Goal: Task Accomplishment & Management: Use online tool/utility

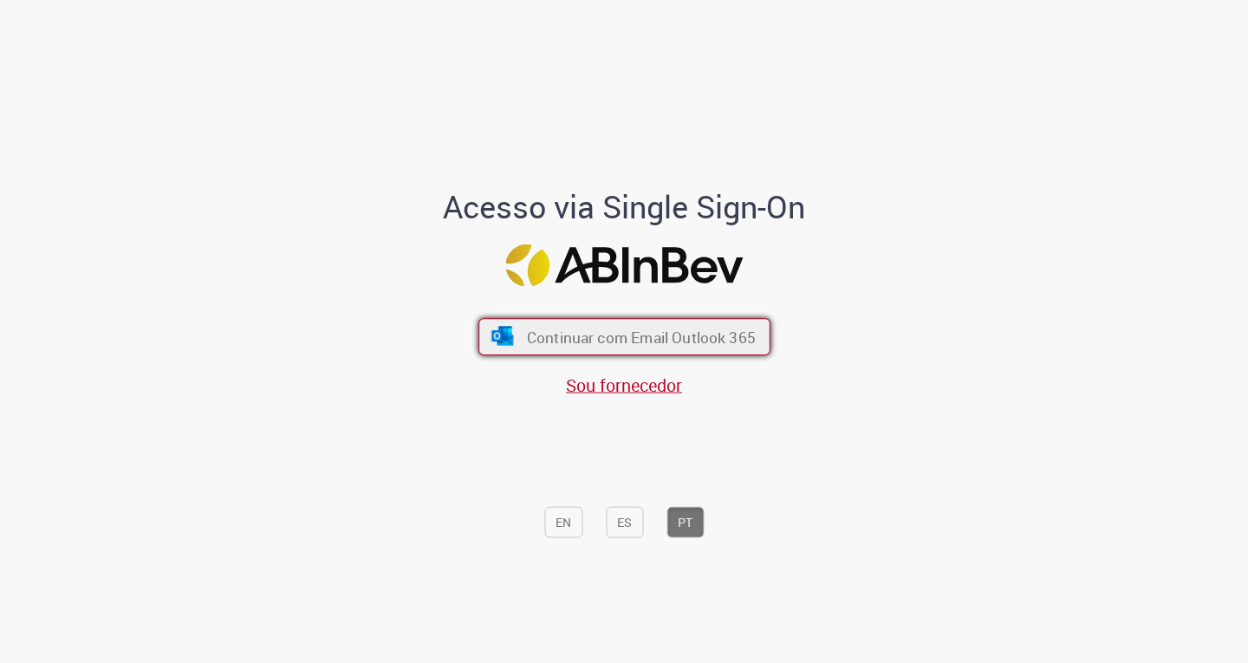
click at [725, 346] on font "Continuar com Email Outlook 365" at bounding box center [640, 337] width 229 height 20
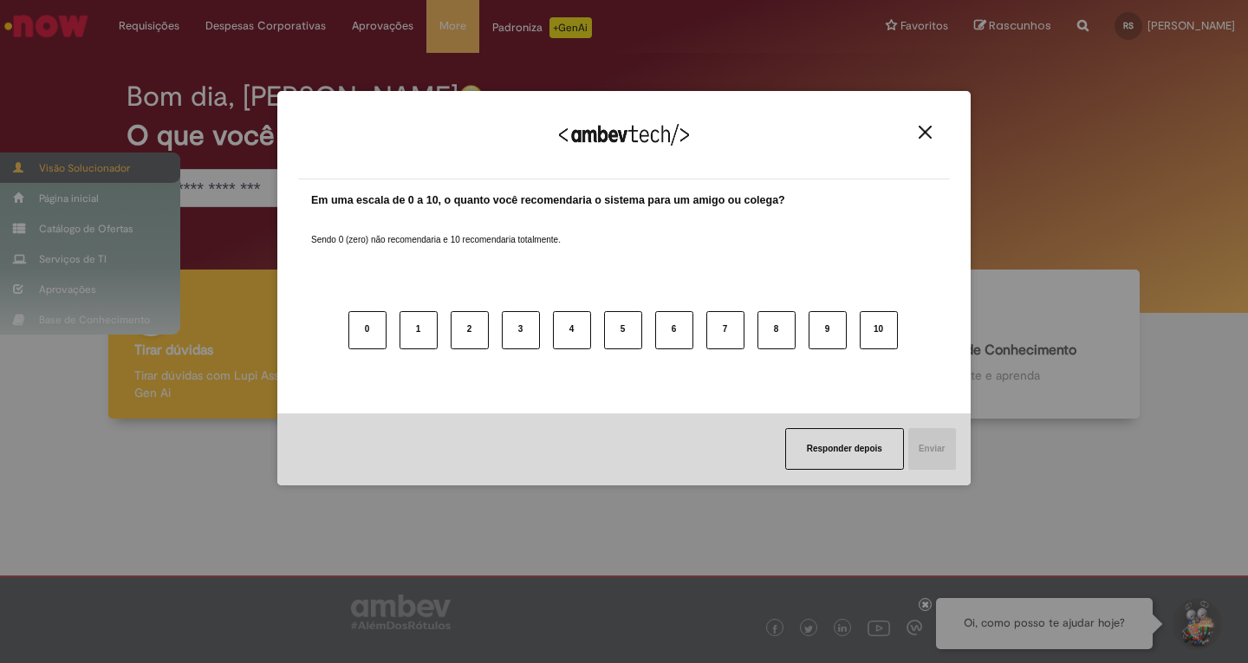
click at [100, 164] on div "Agradecemos seu feedback! Em uma escala de 0 a 10, o quanto você recomendaria o…" at bounding box center [624, 331] width 1248 height 663
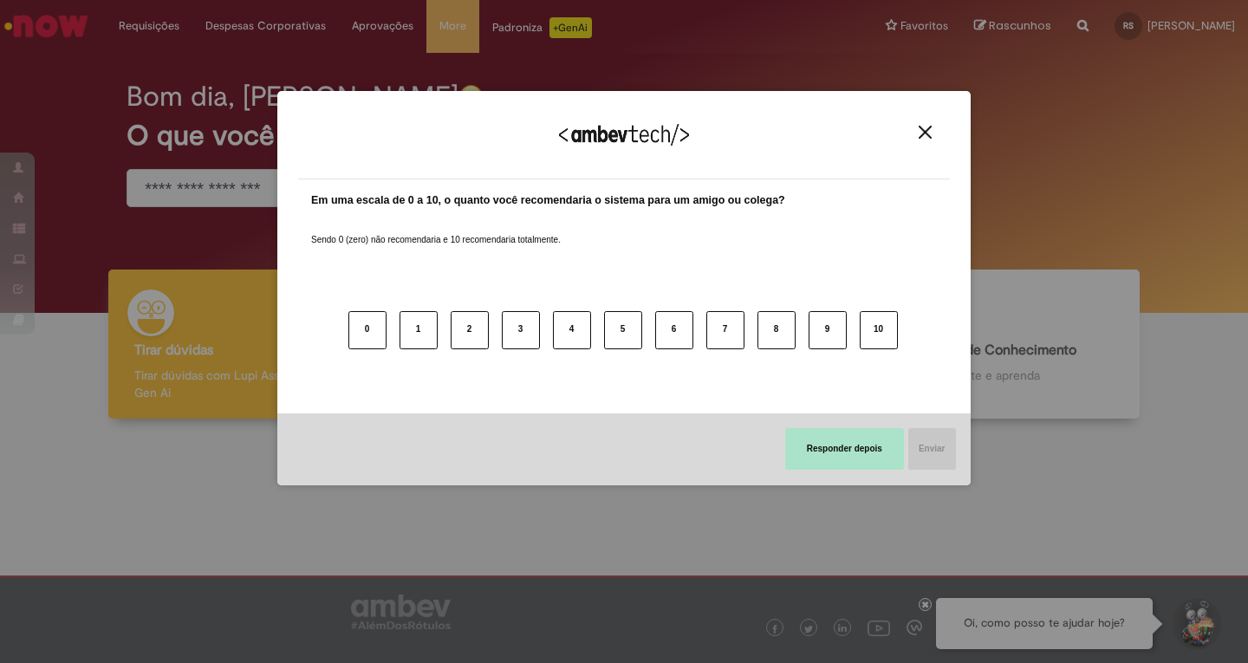
click at [873, 434] on button "Responder depois" at bounding box center [844, 449] width 119 height 42
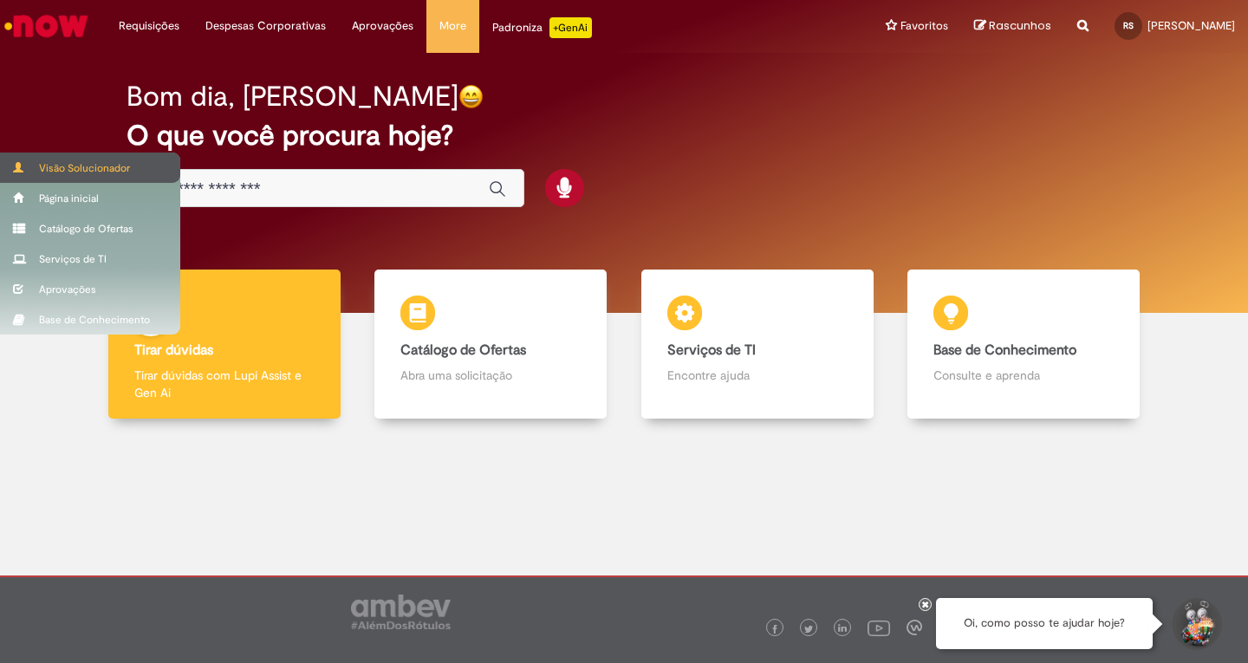
click at [68, 163] on div "Visão Solucionador" at bounding box center [90, 168] width 180 height 30
